Goal: Information Seeking & Learning: Learn about a topic

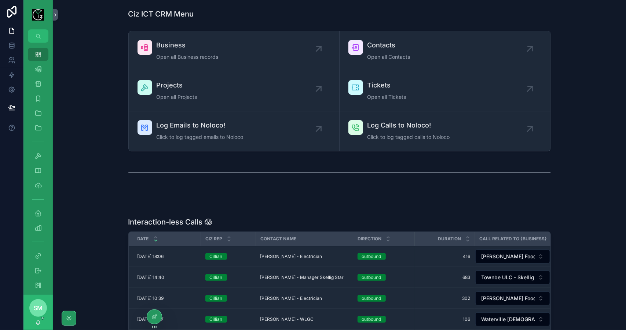
click at [203, 49] on span "Business" at bounding box center [188, 45] width 62 height 10
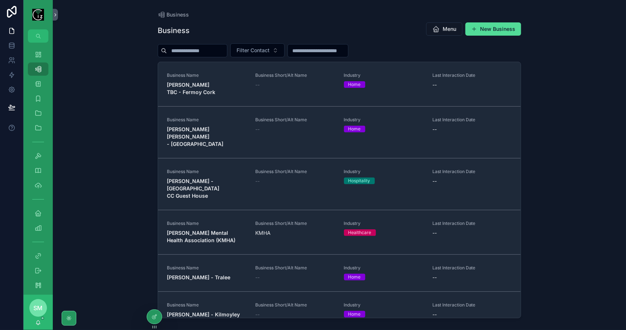
click at [203, 49] on input "scrollable content" at bounding box center [197, 51] width 60 height 10
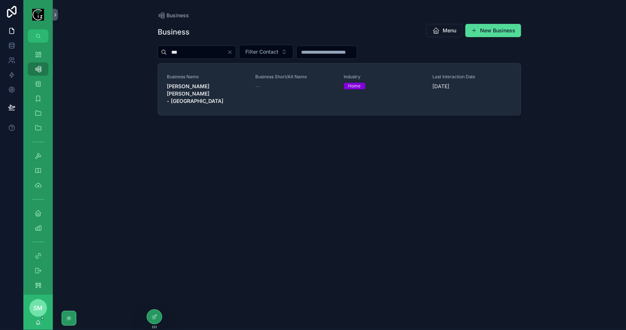
type input "***"
click at [209, 83] on strong "[PERSON_NAME] [PERSON_NAME] - [GEOGRAPHIC_DATA]" at bounding box center [195, 93] width 57 height 21
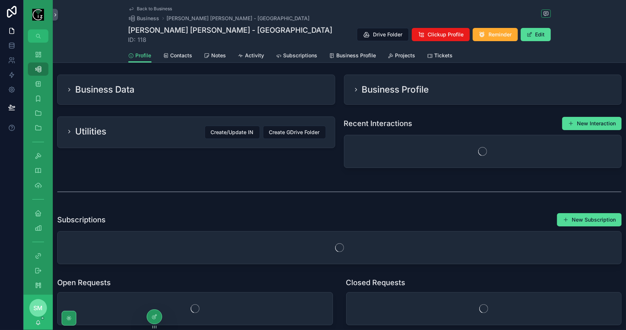
click at [250, 54] on span "Activity" at bounding box center [255, 55] width 19 height 7
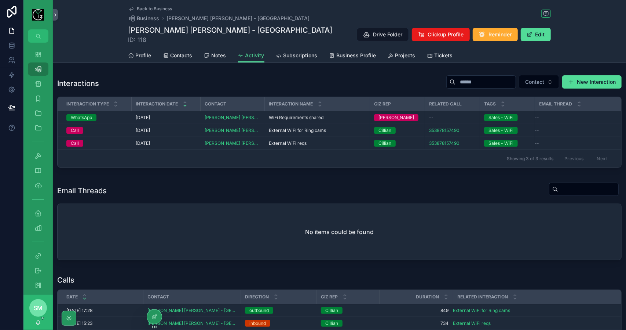
click at [300, 117] on span "WiFi Requirements shared" at bounding box center [296, 118] width 55 height 6
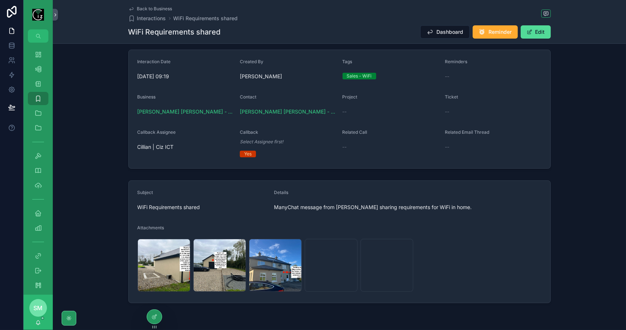
scroll to position [77, 0]
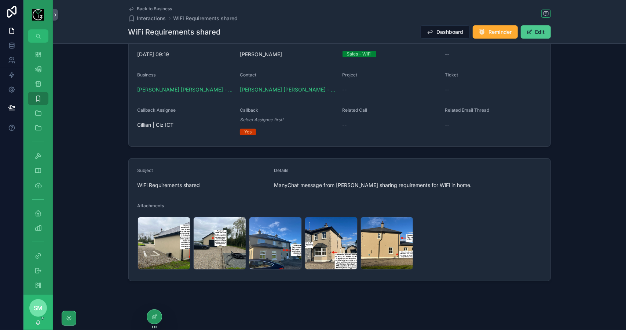
click at [545, 34] on button "Edit" at bounding box center [536, 31] width 30 height 13
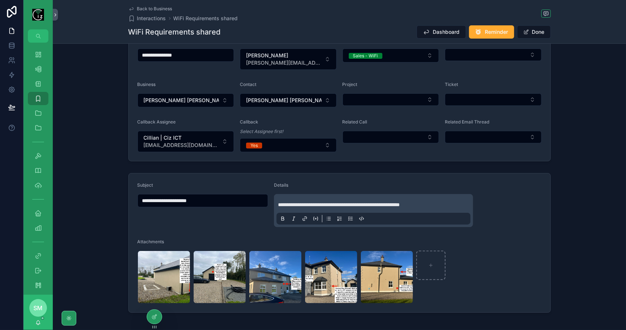
click at [458, 202] on p "**********" at bounding box center [375, 204] width 194 height 7
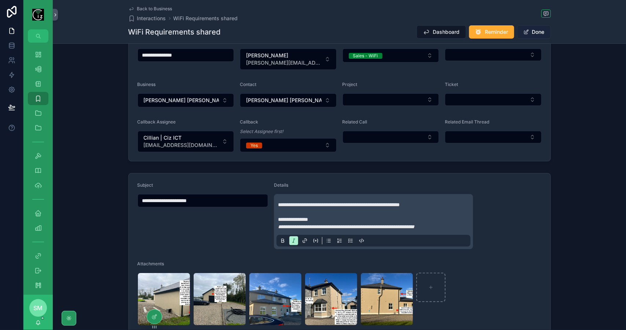
click at [539, 31] on button "Done" at bounding box center [534, 31] width 34 height 13
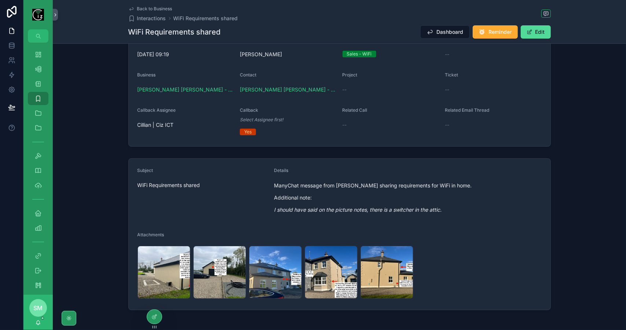
click at [158, 4] on div "Back to Business Interactions WiFi Requirements shared WiFi Requirements shared…" at bounding box center [339, 21] width 423 height 43
click at [158, 8] on span "Back to Business" at bounding box center [154, 9] width 35 height 6
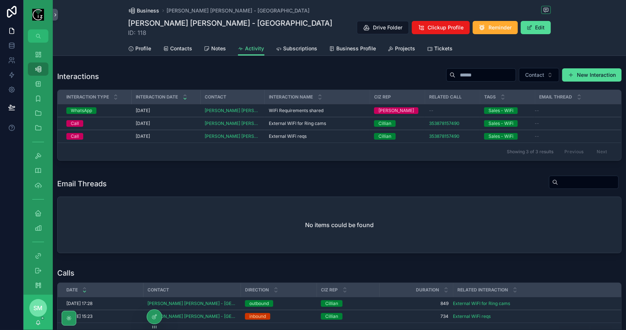
click at [150, 10] on span "Business" at bounding box center [148, 10] width 22 height 7
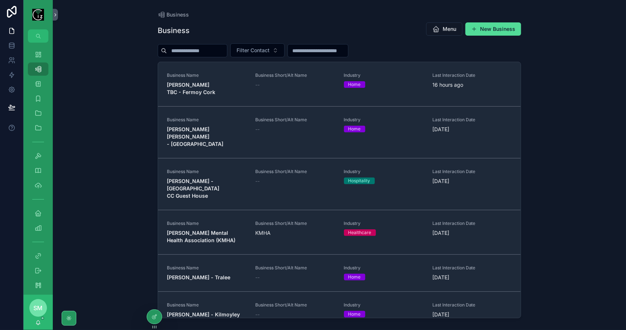
click at [206, 50] on input "scrollable content" at bounding box center [197, 51] width 60 height 10
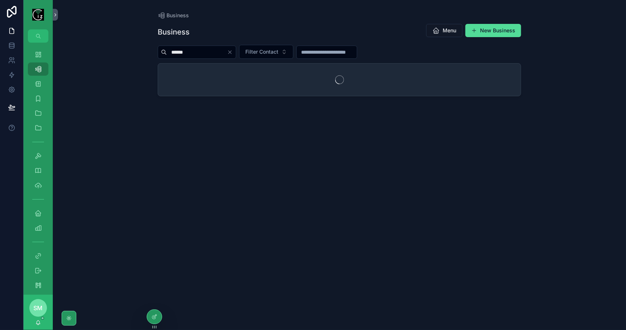
type input "**********"
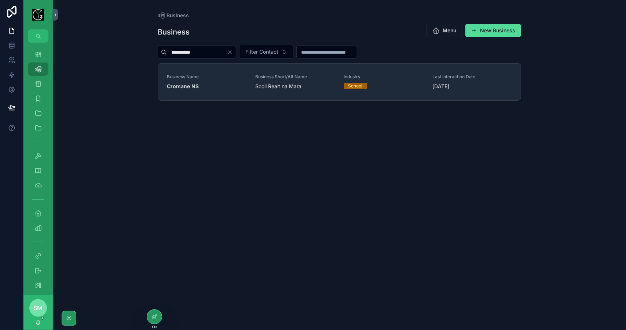
click at [224, 84] on span "Cromane NS" at bounding box center [207, 86] width 80 height 7
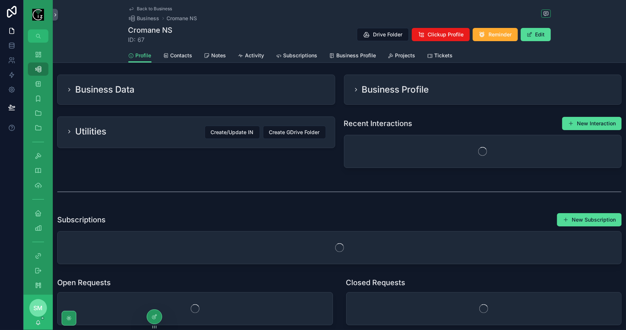
click at [224, 84] on div "Business Data" at bounding box center [196, 90] width 260 height 12
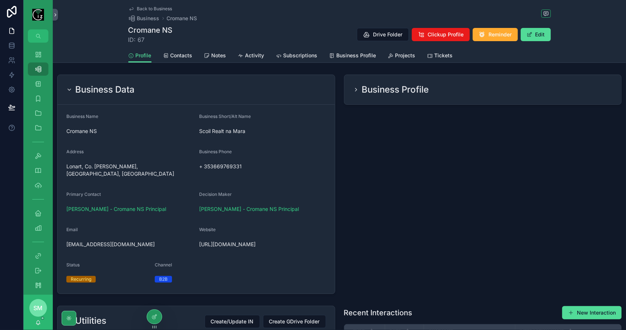
click at [421, 88] on h2 "Business Profile" at bounding box center [395, 90] width 67 height 12
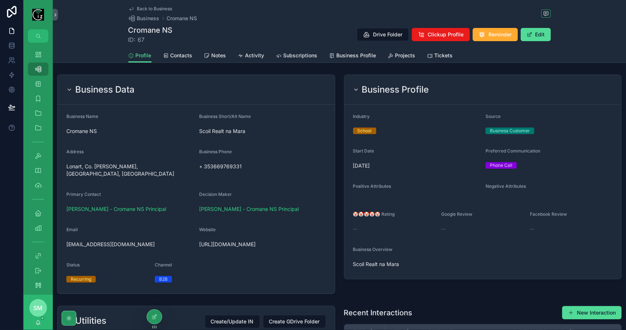
click at [0, 0] on icon "scrollable content" at bounding box center [0, 0] width 0 height 0
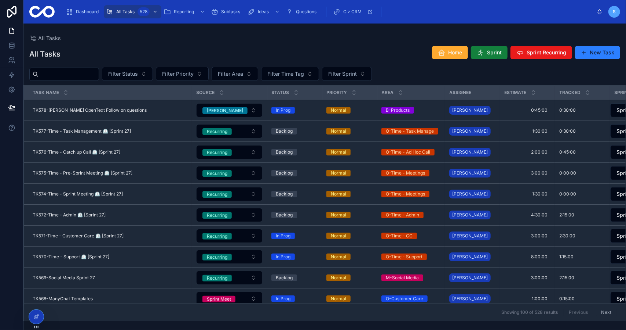
click at [494, 48] on button "Sprint" at bounding box center [489, 52] width 37 height 13
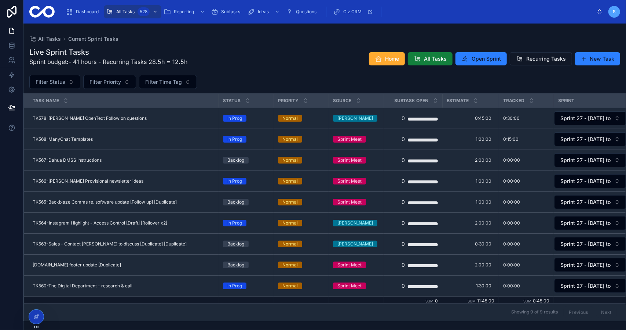
click at [429, 59] on span "All Tasks" at bounding box center [435, 58] width 23 height 7
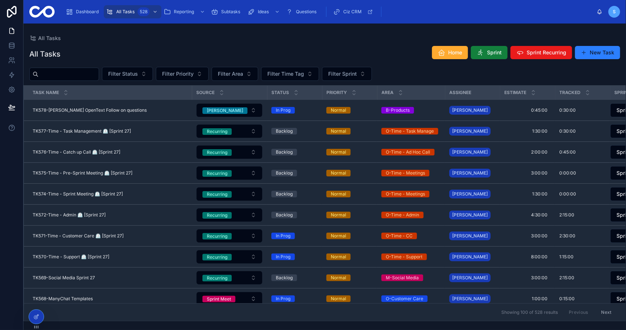
click at [483, 53] on icon at bounding box center [480, 52] width 7 height 7
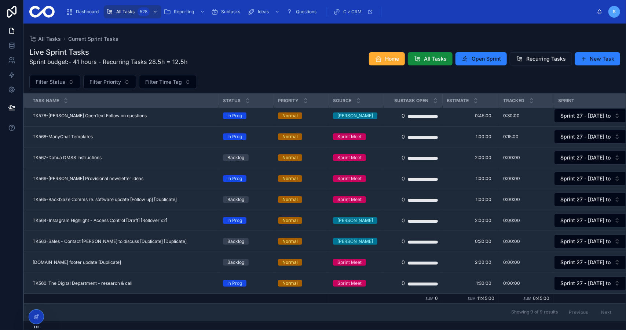
scroll to position [4, 0]
click at [105, 113] on span "TK578-Jack OpenText Follow on questions" at bounding box center [90, 116] width 114 height 6
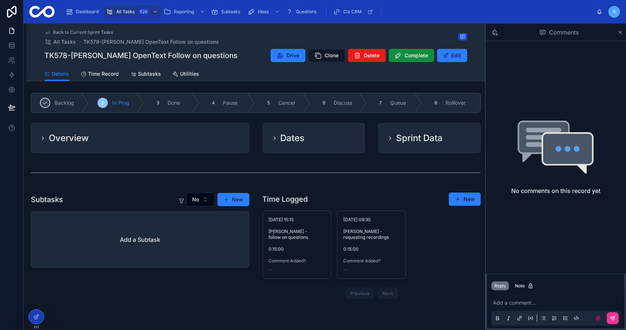
click at [94, 30] on span "Back to Current Sprint Tasks" at bounding box center [84, 32] width 60 height 6
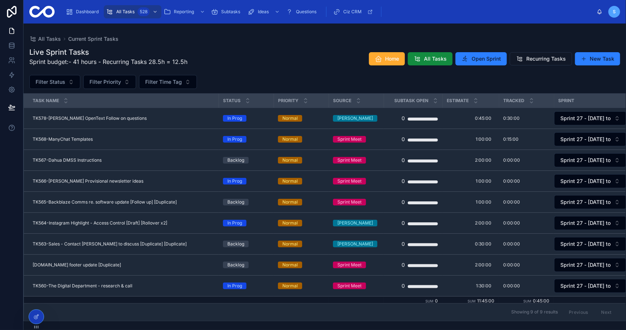
click at [120, 136] on div "TK568-ManyChat Templates TK568-ManyChat Templates" at bounding box center [124, 139] width 182 height 6
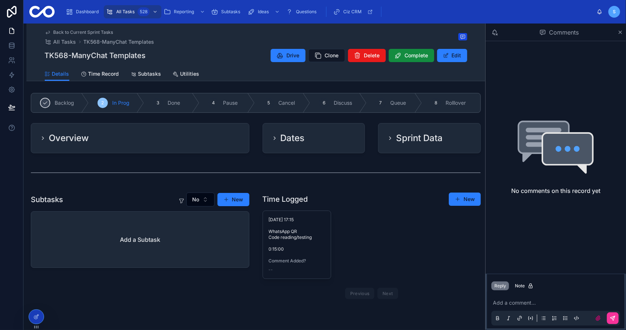
click at [199, 149] on div "Overview" at bounding box center [140, 137] width 218 height 29
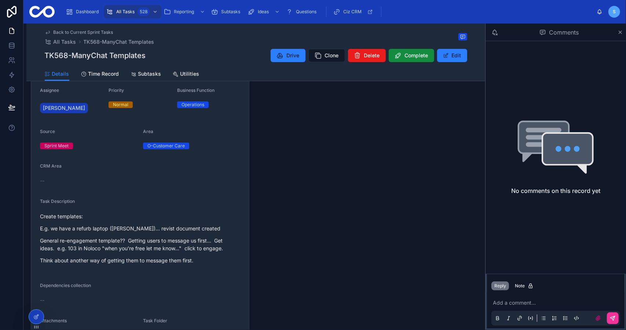
scroll to position [110, 0]
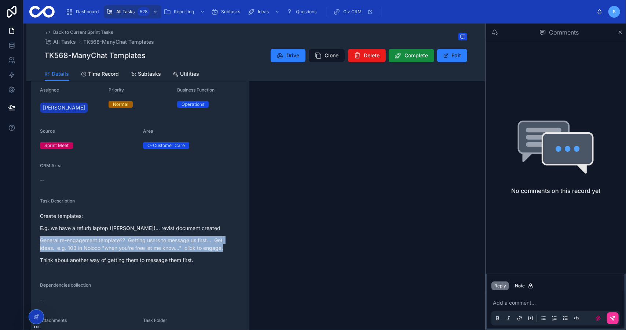
drag, startPoint x: 40, startPoint y: 238, endPoint x: 225, endPoint y: 250, distance: 185.7
click at [225, 250] on p "General re-engagement template?? Getting users to message us first... Get ideas…" at bounding box center [140, 243] width 200 height 15
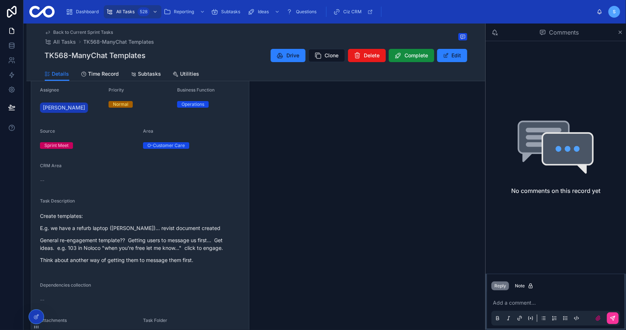
click at [163, 228] on p "E.g. we have a refurb laptop (fiona)... revist document created" at bounding box center [140, 228] width 200 height 8
drag, startPoint x: 51, startPoint y: 226, endPoint x: 205, endPoint y: 228, distance: 154.2
click at [205, 228] on p "E.g. we have a refurb laptop (fiona)... revist document created" at bounding box center [140, 228] width 200 height 8
click at [177, 245] on p "General re-engagement template?? Getting users to message us first... Get ideas…" at bounding box center [140, 243] width 200 height 15
click at [277, 57] on icon at bounding box center [280, 55] width 7 height 7
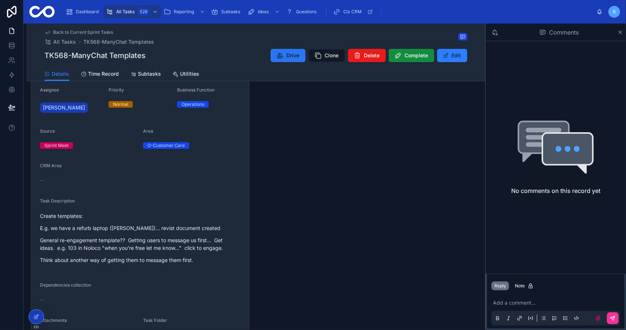
click at [278, 57] on icon at bounding box center [280, 55] width 7 height 7
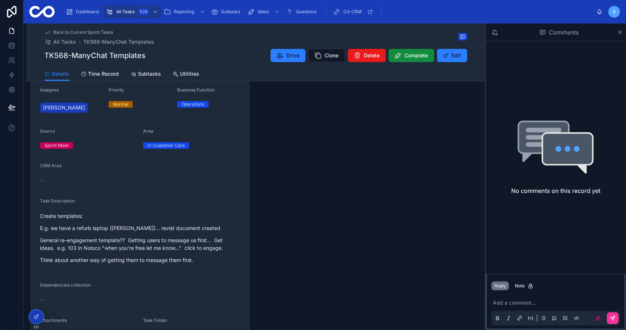
click at [278, 57] on icon at bounding box center [280, 55] width 7 height 7
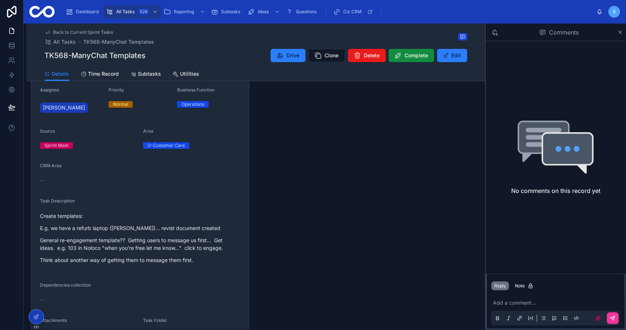
click at [278, 57] on icon at bounding box center [280, 55] width 7 height 7
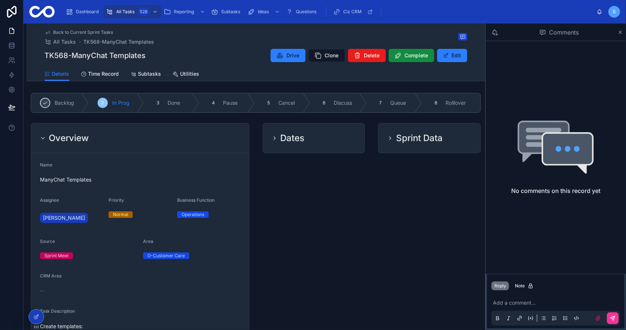
click at [398, 138] on h2 "Sprint Data" at bounding box center [419, 138] width 47 height 12
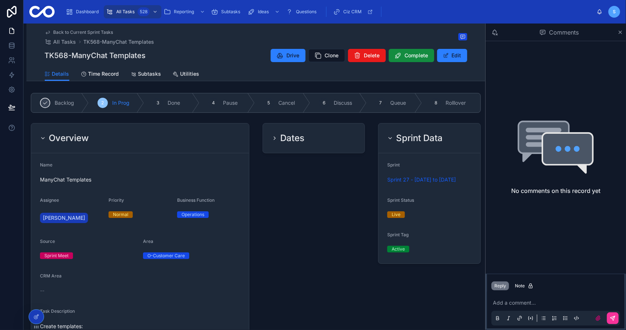
click at [398, 138] on h2 "Sprint Data" at bounding box center [419, 138] width 47 height 12
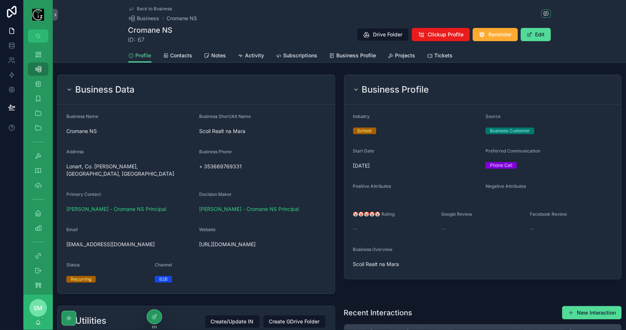
click at [145, 7] on span "Back to Business" at bounding box center [154, 9] width 35 height 6
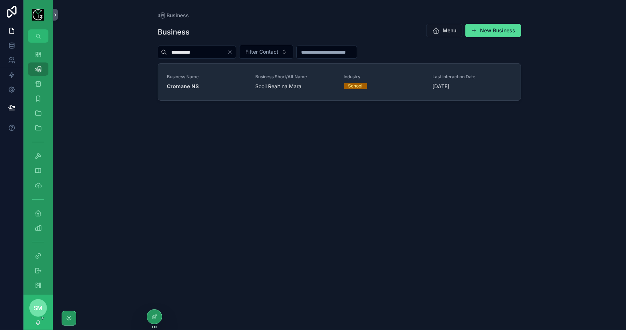
drag, startPoint x: 219, startPoint y: 57, endPoint x: 131, endPoint y: 47, distance: 87.9
click at [131, 47] on div "**********" at bounding box center [340, 165] width 574 height 330
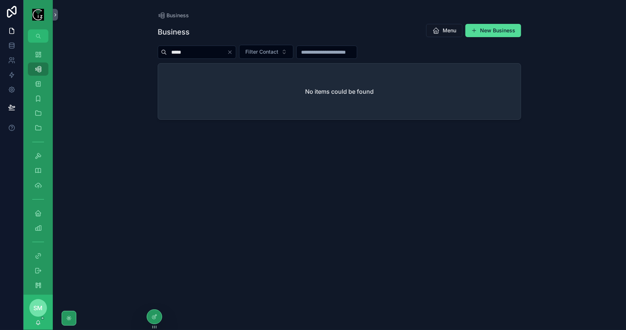
type input "*****"
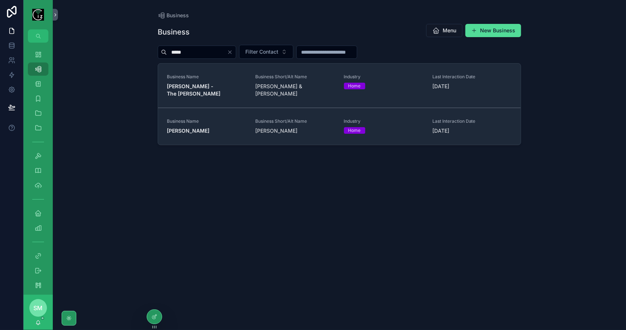
click at [207, 86] on strong "[PERSON_NAME] - The [PERSON_NAME]" at bounding box center [194, 90] width 54 height 14
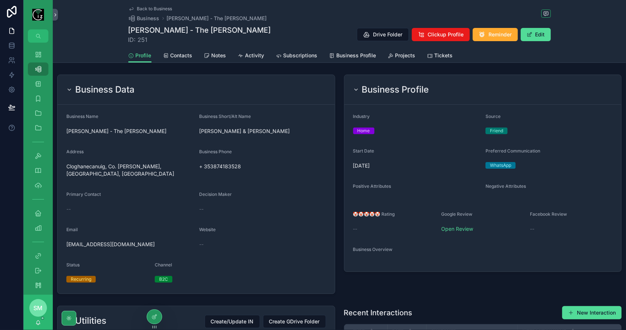
click at [207, 86] on div "Business Data" at bounding box center [196, 90] width 260 height 12
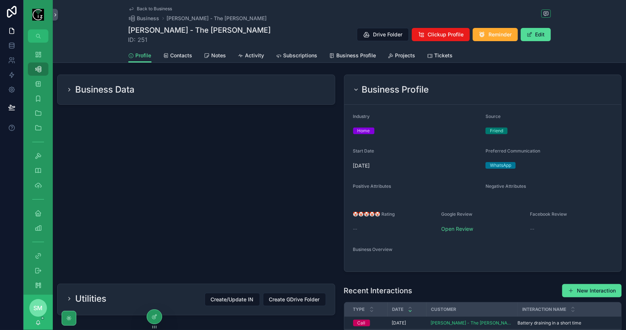
click at [396, 91] on h2 "Business Profile" at bounding box center [395, 90] width 67 height 12
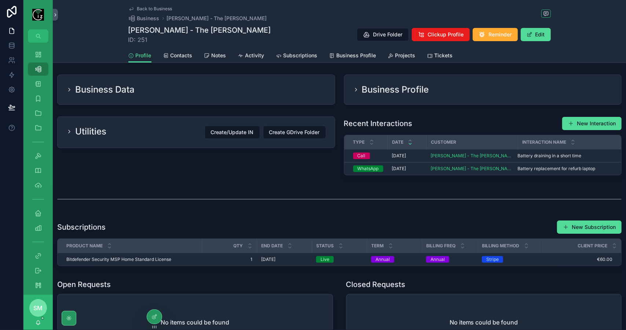
click at [446, 50] on link "Tickets" at bounding box center [441, 56] width 26 height 15
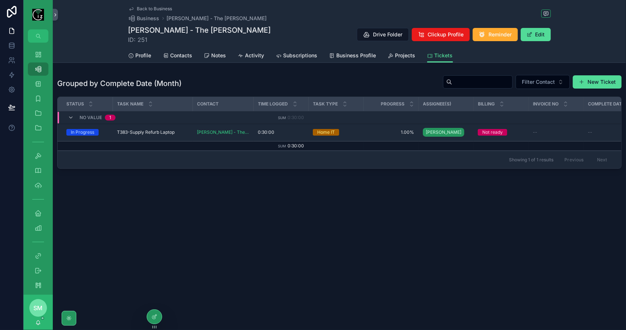
click at [159, 129] on span "T383-Supply Refurb Laptop" at bounding box center [146, 132] width 58 height 6
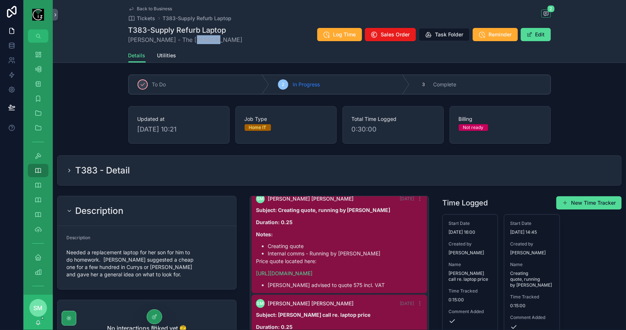
drag, startPoint x: 207, startPoint y: 43, endPoint x: 183, endPoint y: 43, distance: 24.2
click at [183, 43] on span "Fiona O Sullivan - The Glen" at bounding box center [185, 39] width 115 height 9
click at [218, 46] on div "Back to Business Tickets T383-Supply Refurb Laptop 2 T383-Supply Refurb Laptop …" at bounding box center [339, 24] width 423 height 48
drag, startPoint x: 210, startPoint y: 40, endPoint x: 125, endPoint y: 38, distance: 84.4
click at [125, 38] on div "Back to Business Tickets T383-Supply Refurb Laptop 2 T383-Supply Refurb Laptop …" at bounding box center [340, 31] width 574 height 63
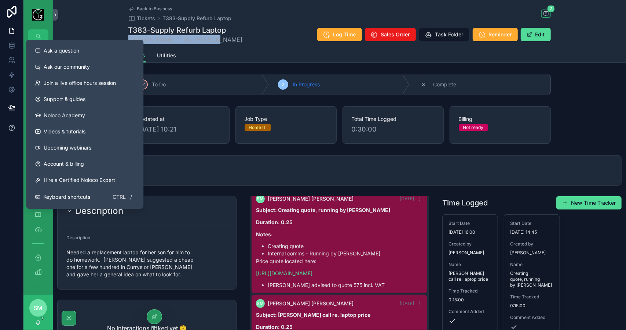
copy span "Fiona O Sullivan - The Glen"
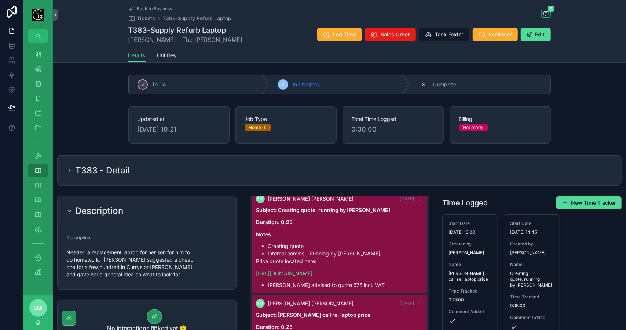
click at [217, 53] on div "Details Utilities" at bounding box center [339, 55] width 423 height 14
click at [154, 8] on span "Back to Business" at bounding box center [154, 9] width 35 height 6
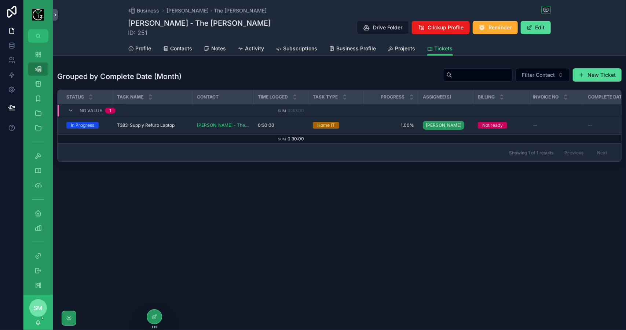
click at [184, 47] on span "Contacts" at bounding box center [182, 48] width 22 height 7
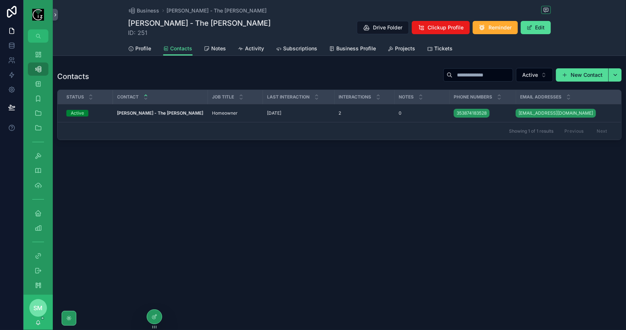
click at [170, 114] on strong "Fiona O Sullivan - The Glen" at bounding box center [160, 113] width 86 height 6
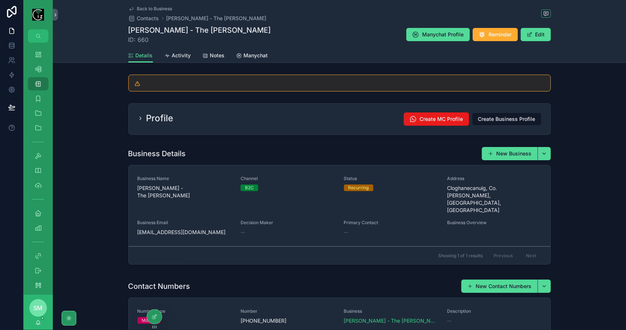
click at [255, 54] on span "Manychat" at bounding box center [256, 55] width 24 height 7
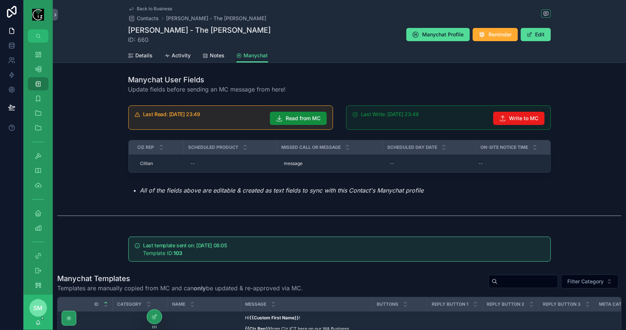
click at [147, 8] on span "Back to Business" at bounding box center [154, 9] width 35 height 6
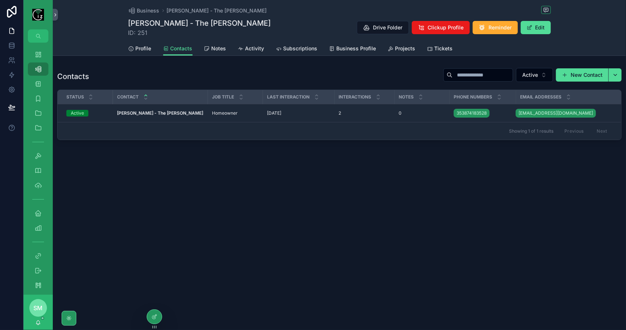
click at [437, 47] on span "Tickets" at bounding box center [444, 48] width 18 height 7
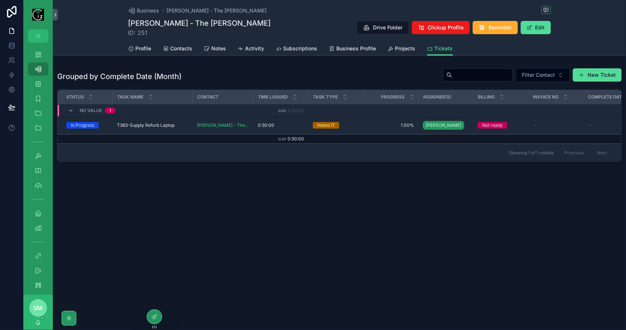
click at [166, 125] on span "T383-Supply Refurb Laptop" at bounding box center [146, 125] width 58 height 6
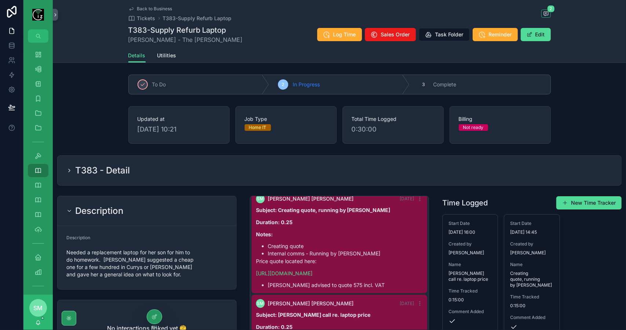
click at [147, 181] on div "T383 - Detail" at bounding box center [340, 170] width 564 height 29
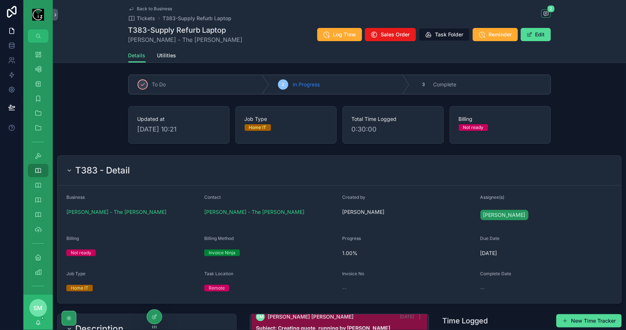
click at [148, 173] on div "T383 - Detail" at bounding box center [339, 170] width 546 height 12
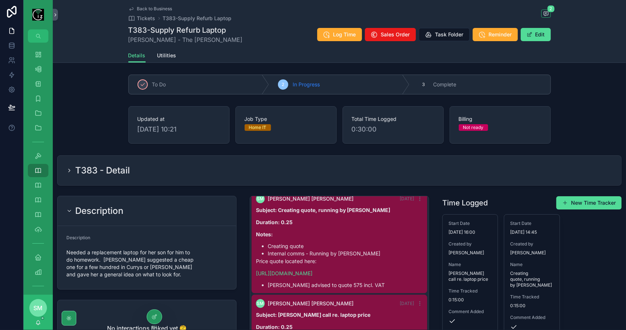
click at [155, 172] on div "T383 - Detail" at bounding box center [339, 170] width 546 height 12
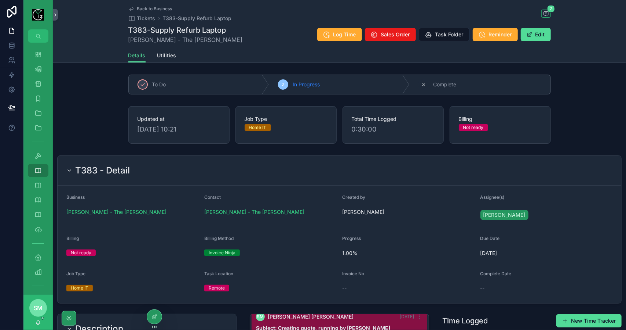
click at [155, 172] on div "T383 - Detail" at bounding box center [339, 170] width 546 height 12
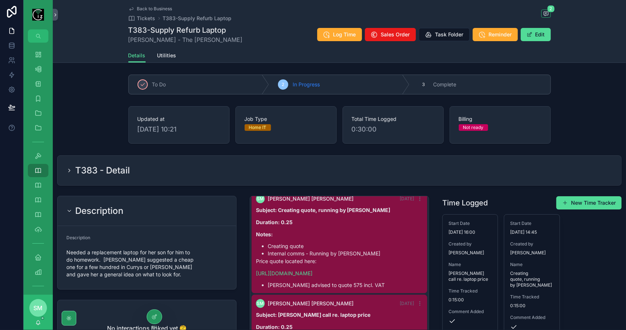
click at [148, 8] on span "Back to Business" at bounding box center [154, 9] width 35 height 6
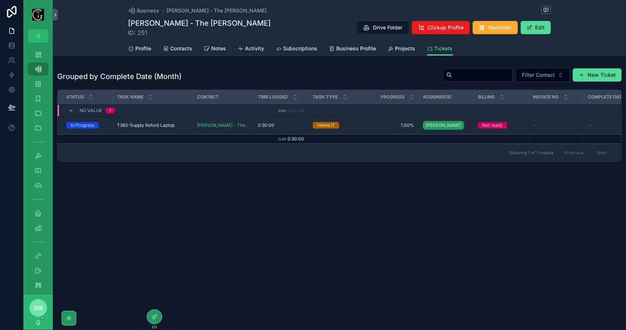
click at [148, 8] on span "Business" at bounding box center [148, 10] width 22 height 7
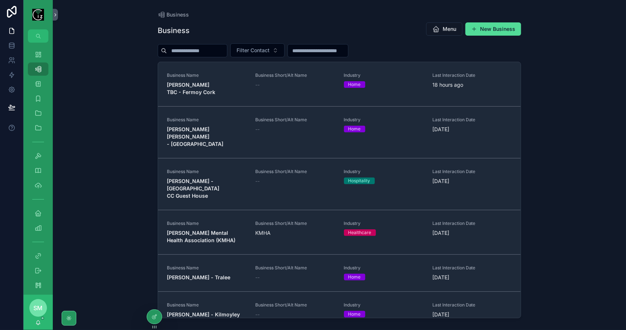
click at [196, 50] on input "scrollable content" at bounding box center [197, 51] width 60 height 10
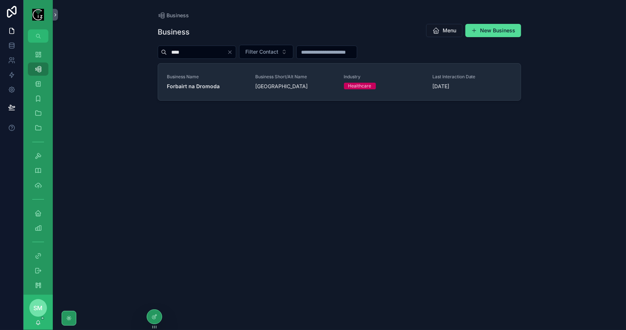
type input "****"
click at [205, 80] on div "Business Name Forbairt na Dromoda" at bounding box center [207, 82] width 80 height 16
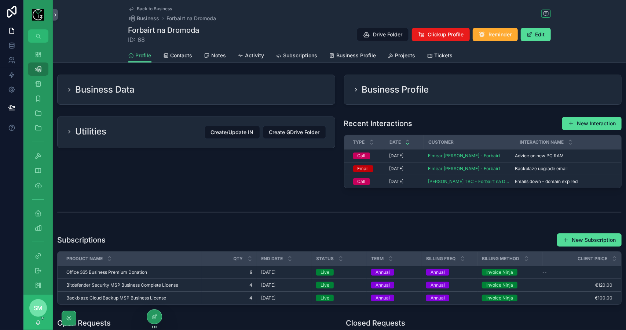
click at [438, 54] on span "Tickets" at bounding box center [444, 55] width 18 height 7
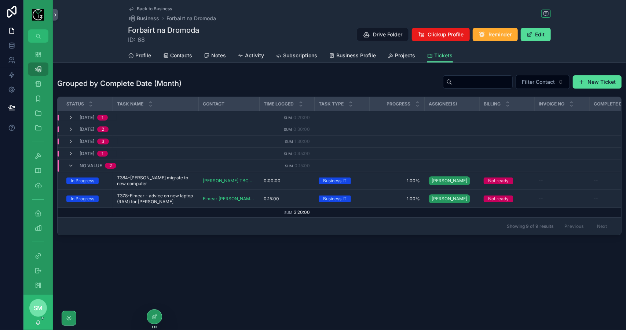
click at [295, 55] on span "Subscriptions" at bounding box center [301, 55] width 34 height 7
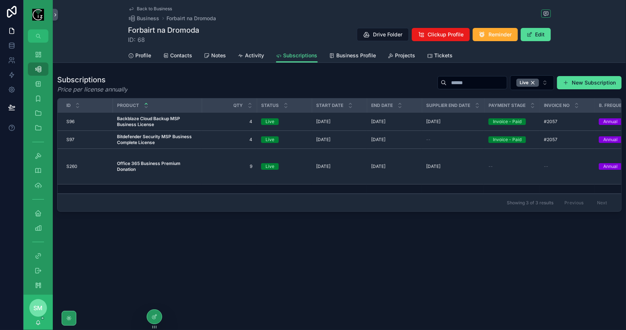
click at [146, 122] on strong "Backblaze Cloud Backup MSP Business License" at bounding box center [149, 121] width 64 height 11
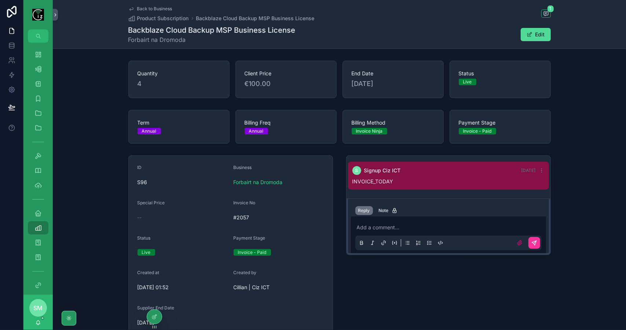
click at [149, 7] on span "Back to Business" at bounding box center [154, 9] width 35 height 6
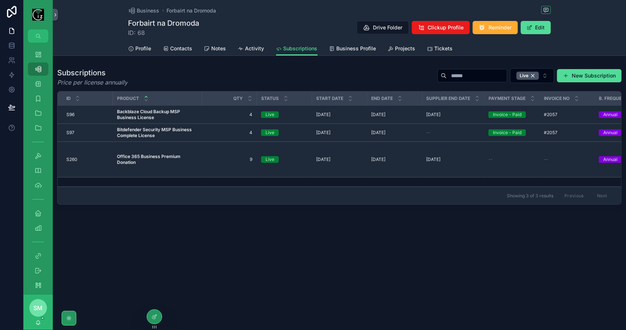
click at [150, 131] on strong "Bitdefender Security MSP Business Complete License" at bounding box center [155, 132] width 76 height 11
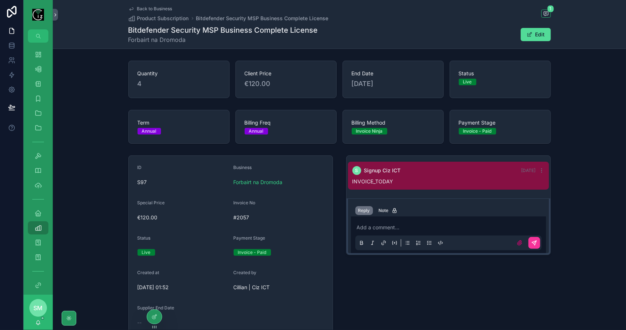
click at [157, 9] on span "Back to Business" at bounding box center [154, 9] width 35 height 6
